Goal: Transaction & Acquisition: Purchase product/service

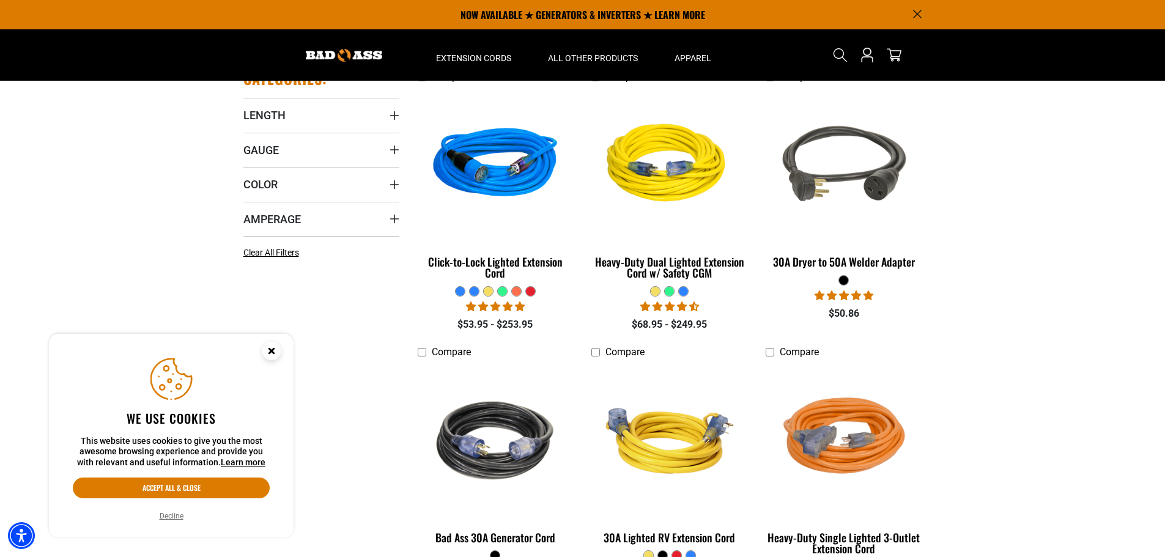
scroll to position [245, 0]
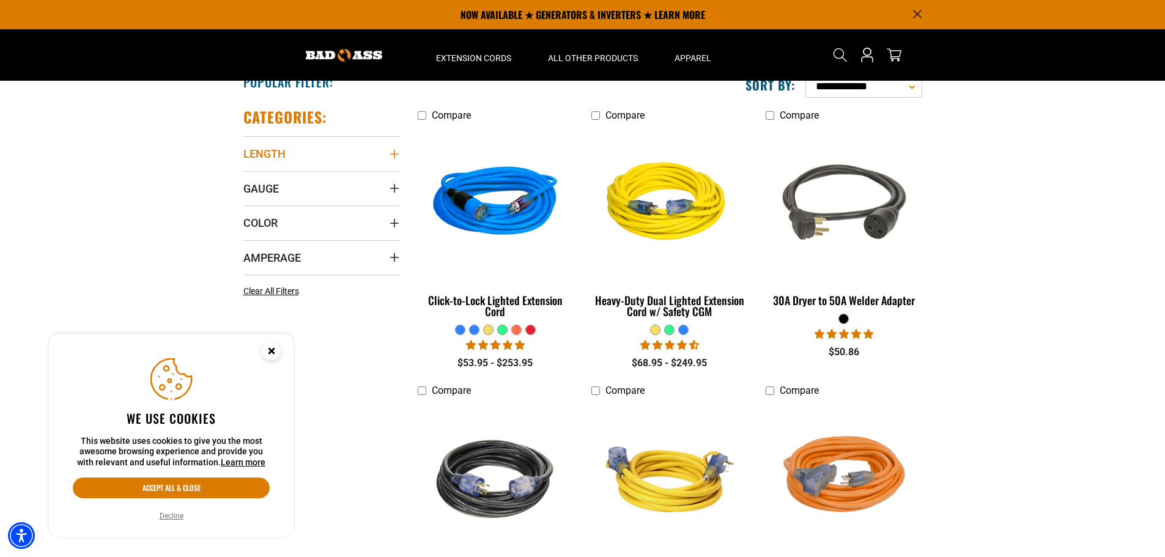
click at [390, 152] on icon "Length" at bounding box center [395, 154] width 10 height 10
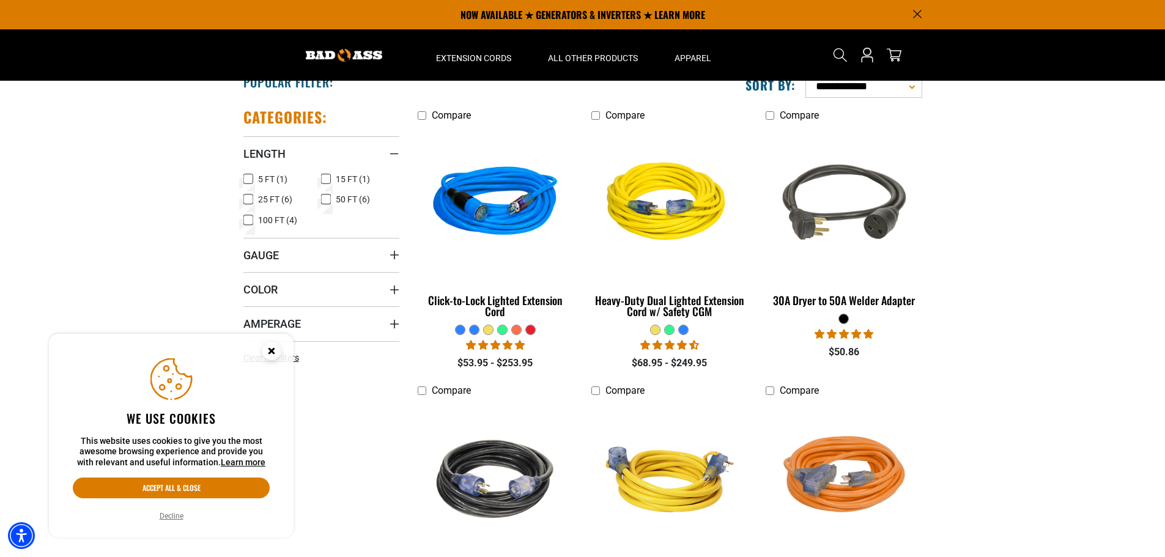
click at [325, 200] on icon at bounding box center [326, 199] width 10 height 16
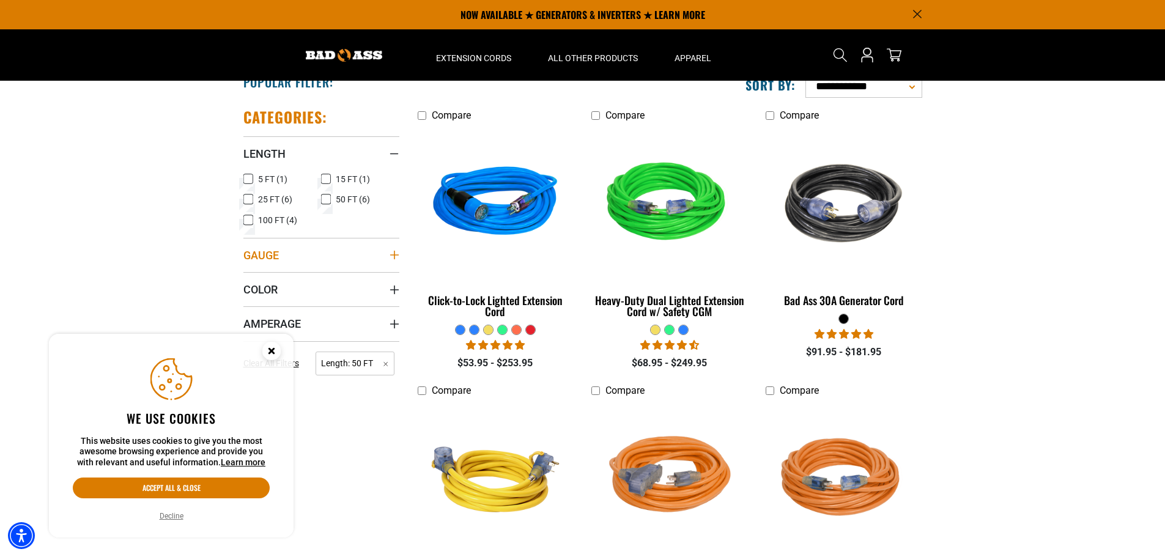
click at [393, 255] on icon "Gauge" at bounding box center [394, 255] width 9 height 9
click at [251, 279] on icon at bounding box center [248, 280] width 10 height 16
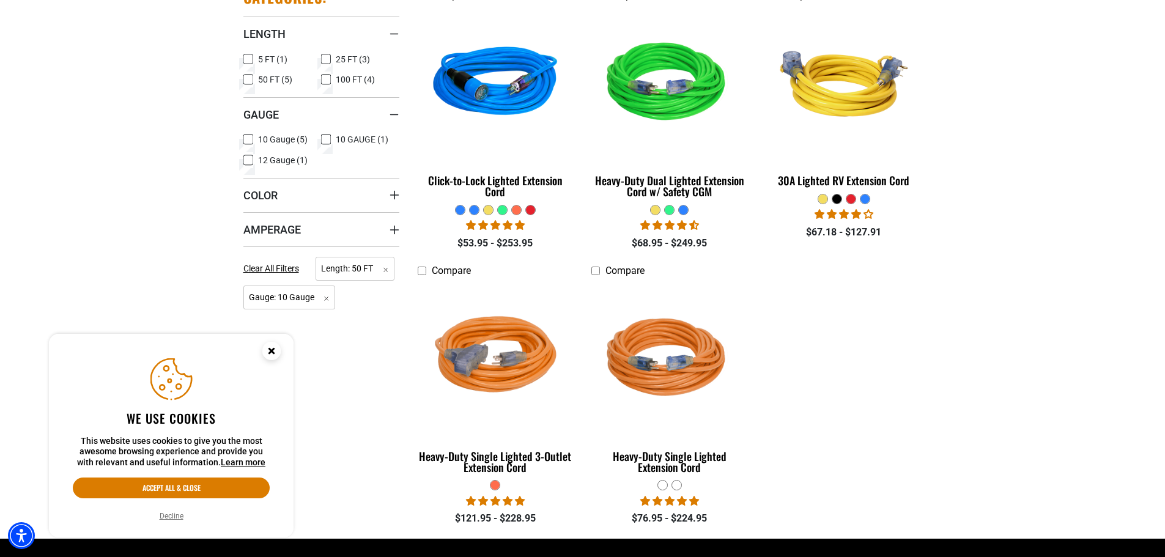
scroll to position [367, 0]
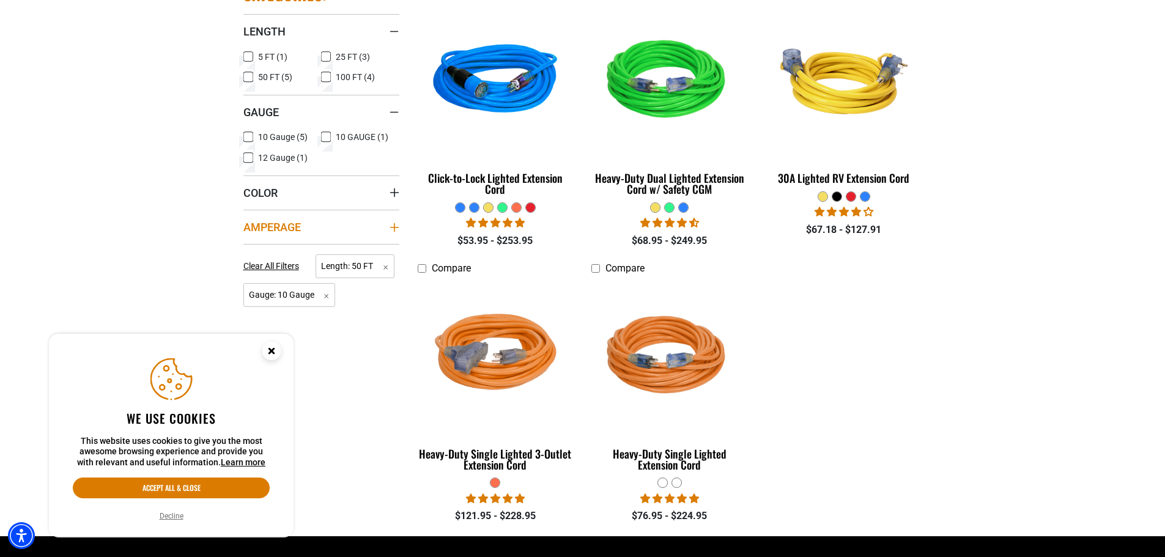
click at [391, 224] on icon "Amperage" at bounding box center [395, 228] width 10 height 10
click at [327, 251] on icon at bounding box center [326, 252] width 10 height 16
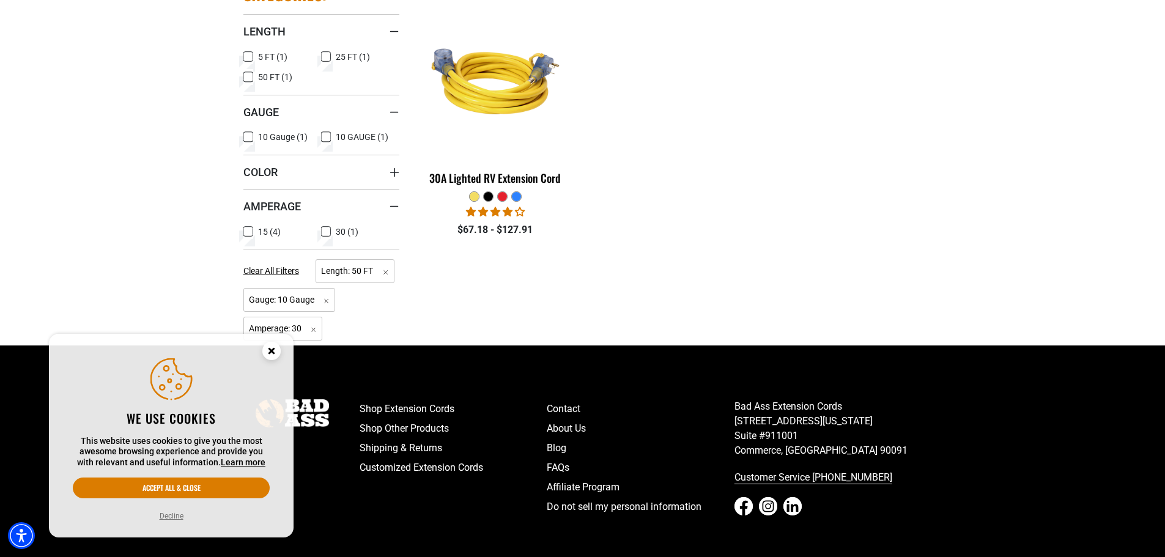
click at [251, 231] on icon at bounding box center [248, 232] width 10 height 16
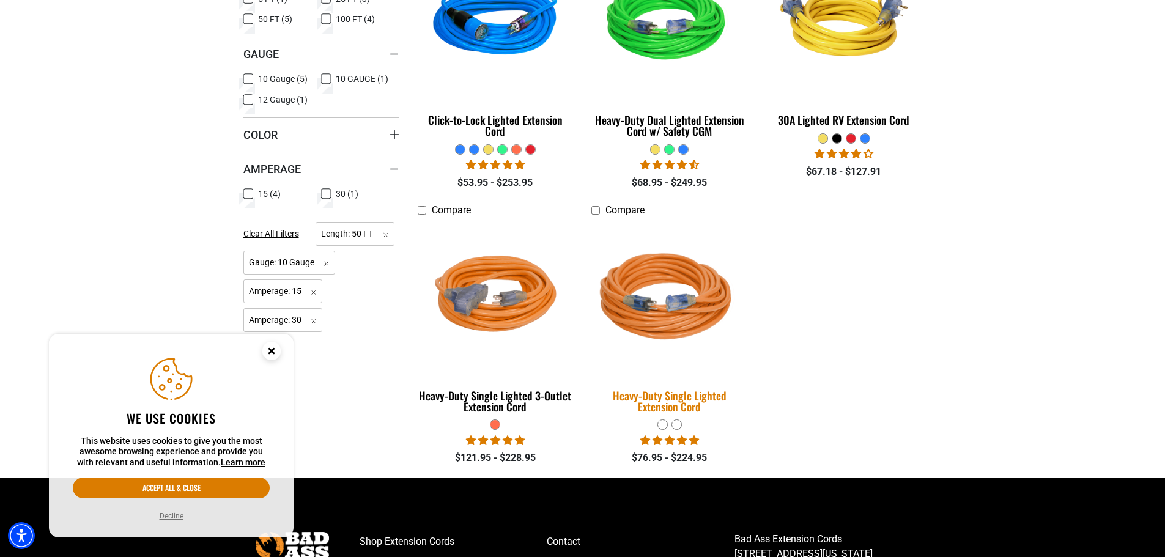
scroll to position [428, 0]
